Goal: Task Accomplishment & Management: Use online tool/utility

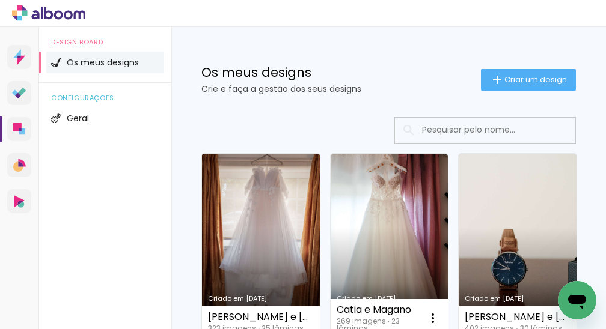
click at [230, 229] on link "Criado em [DATE]" at bounding box center [261, 246] width 118 height 184
